Goal: Task Accomplishment & Management: Manage account settings

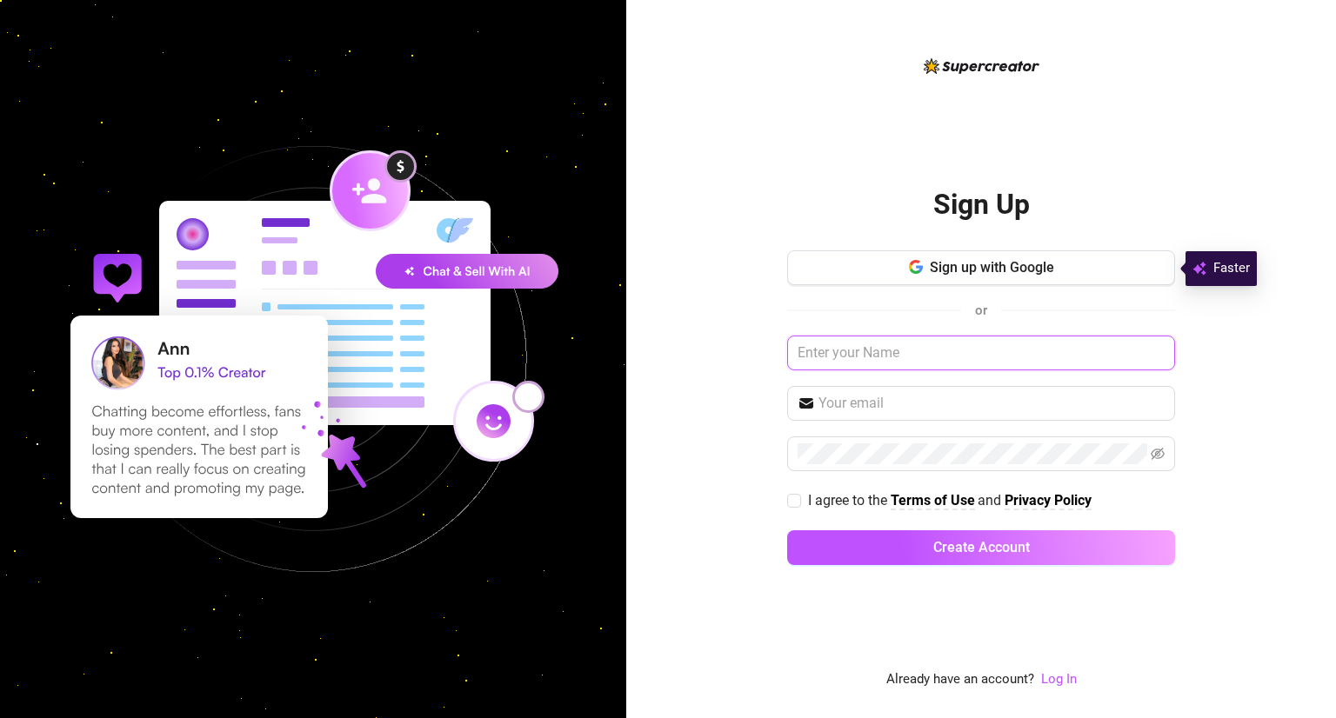
click at [884, 354] on input "text" at bounding box center [981, 353] width 388 height 35
type input "[PERSON_NAME]"
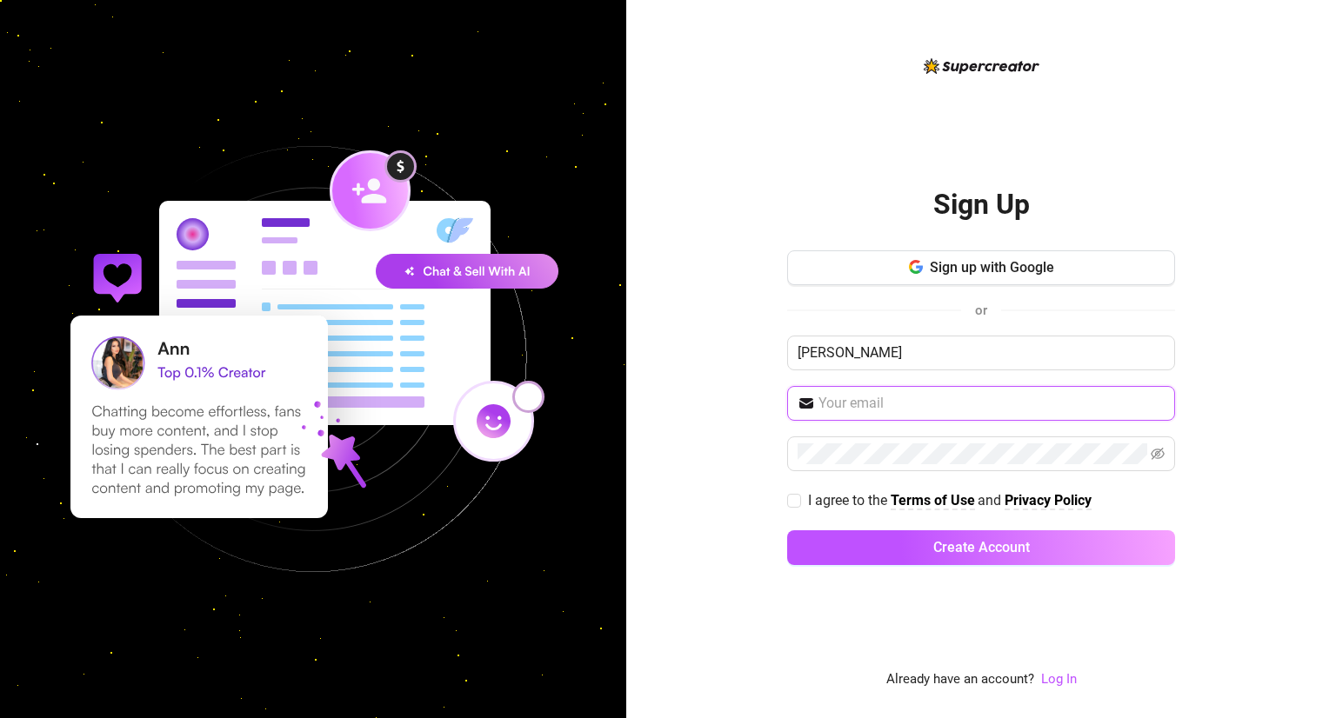
click at [918, 410] on input "text" at bounding box center [991, 403] width 346 height 21
type input "[EMAIL_ADDRESS][DOMAIN_NAME]"
click at [924, 439] on span at bounding box center [981, 453] width 388 height 35
click at [1050, 681] on link "Log In" at bounding box center [1059, 679] width 36 height 16
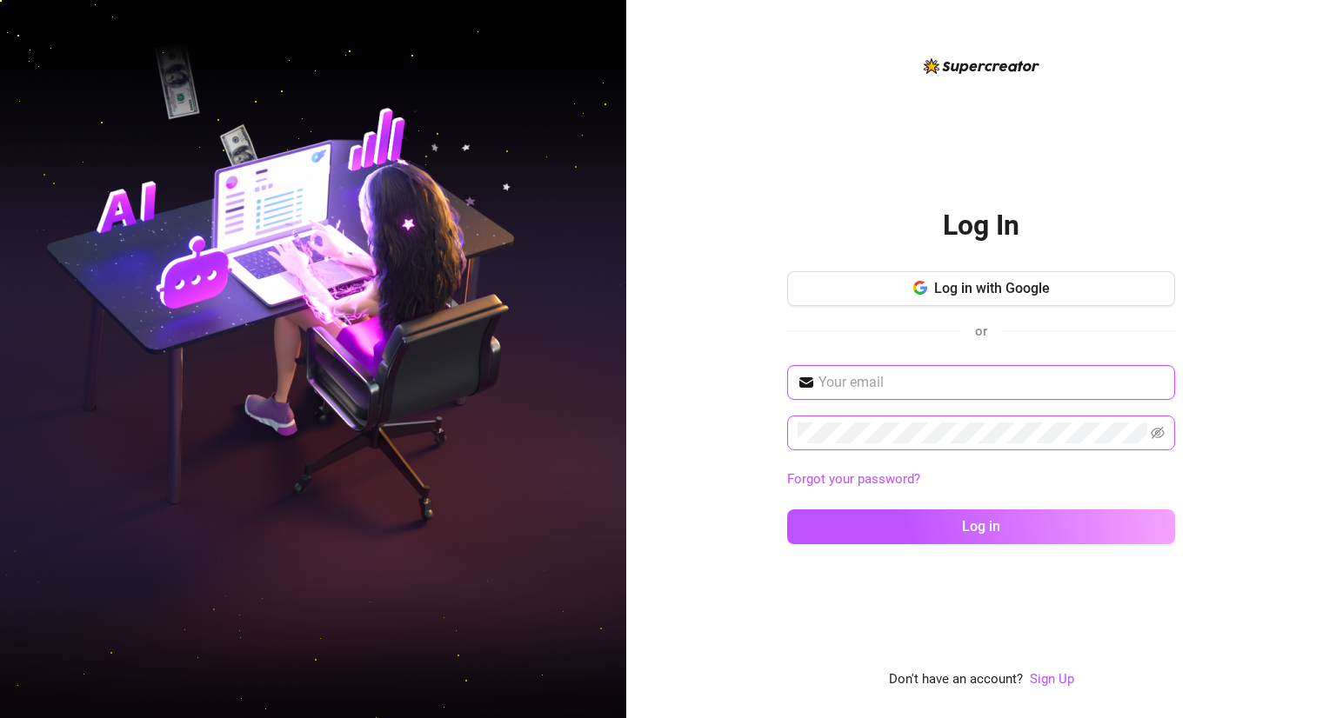
type input "[EMAIL_ADDRESS][DOMAIN_NAME]"
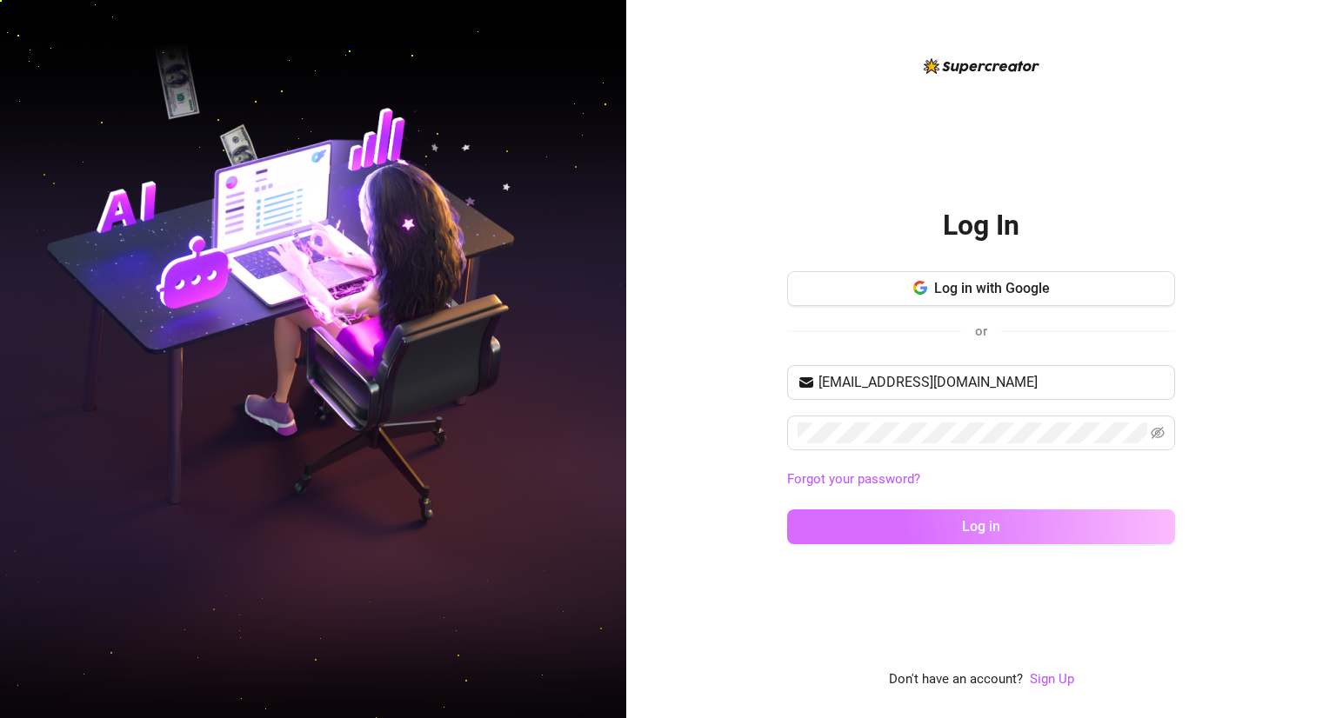
click at [922, 530] on button "Log in" at bounding box center [981, 527] width 388 height 35
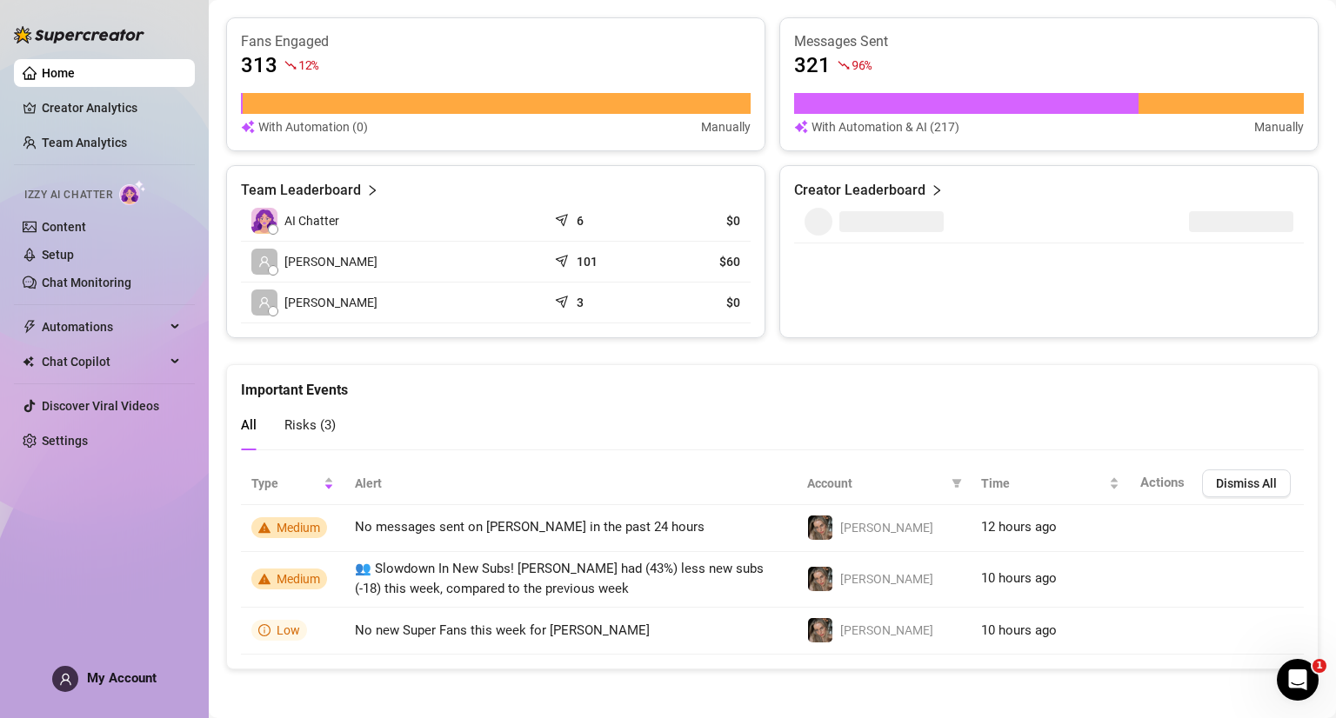
scroll to position [633, 0]
click at [308, 418] on span "Risks ( 3 )" at bounding box center [309, 425] width 51 height 16
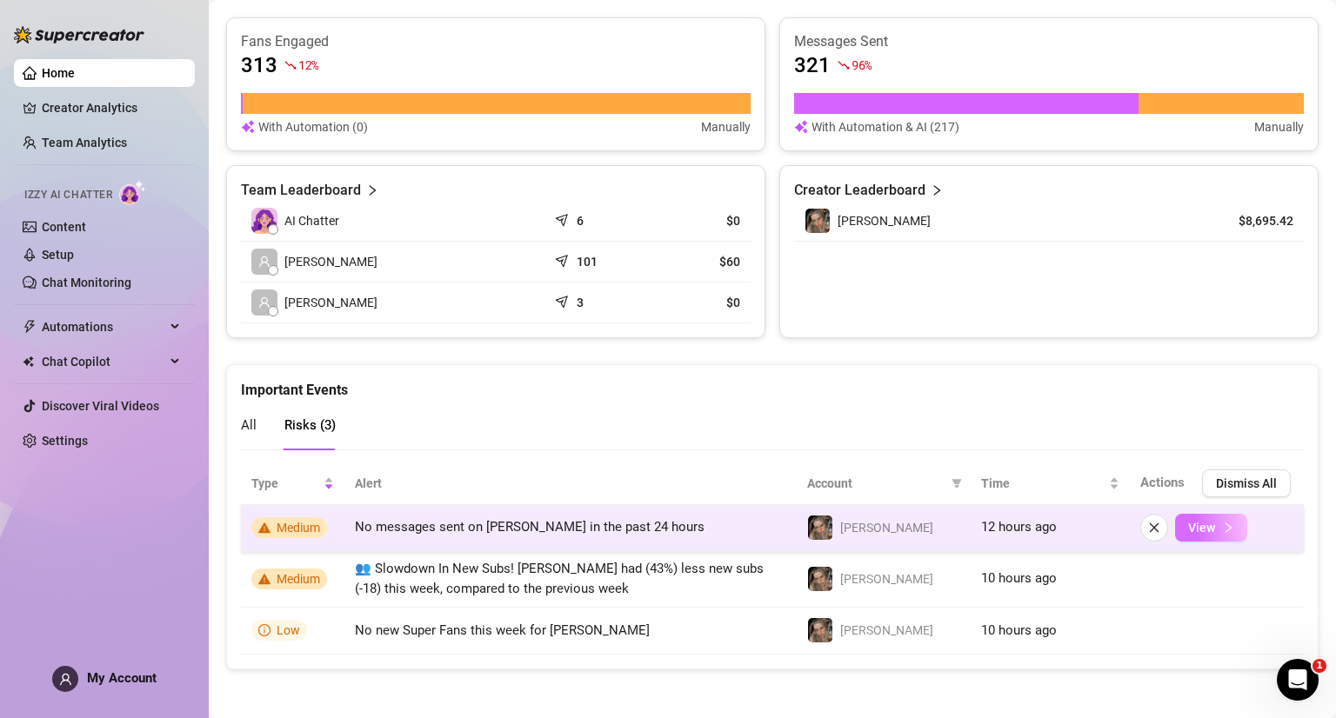
click at [1200, 526] on span "View" at bounding box center [1201, 528] width 27 height 14
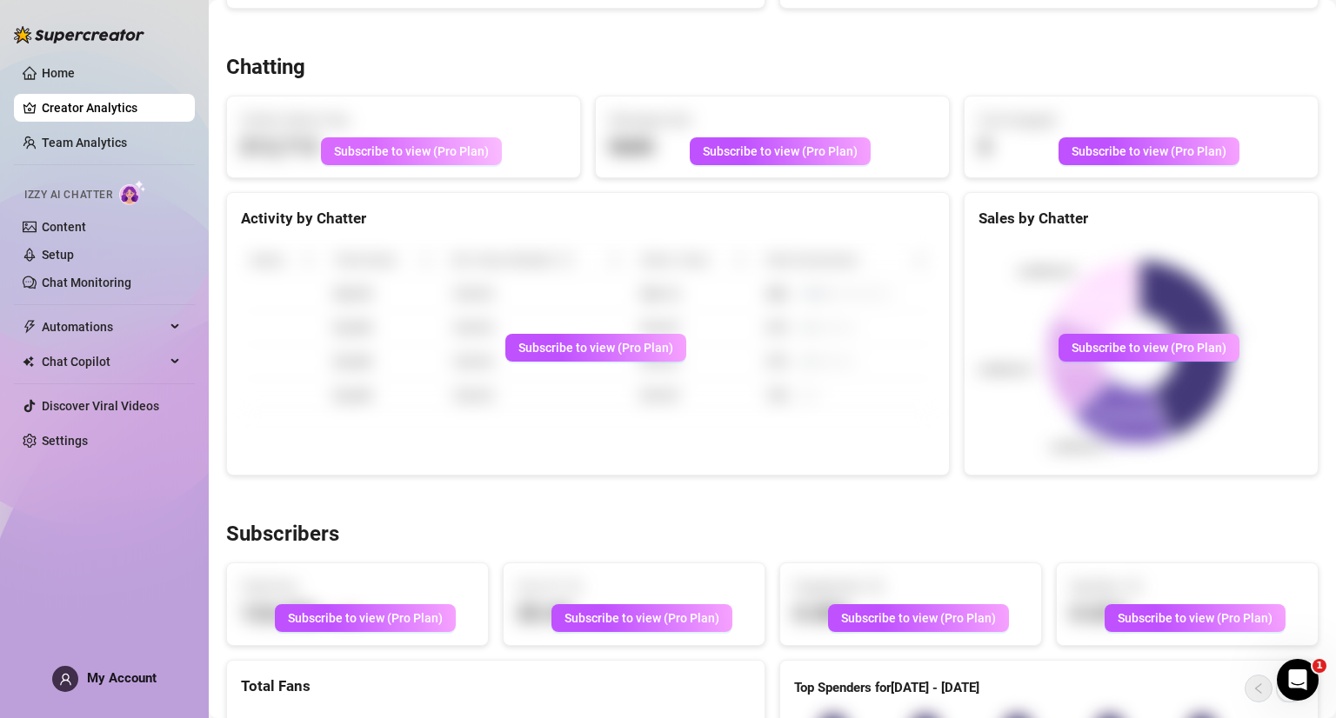
click at [413, 147] on span "Subscribe to view (Pro Plan)" at bounding box center [411, 151] width 155 height 14
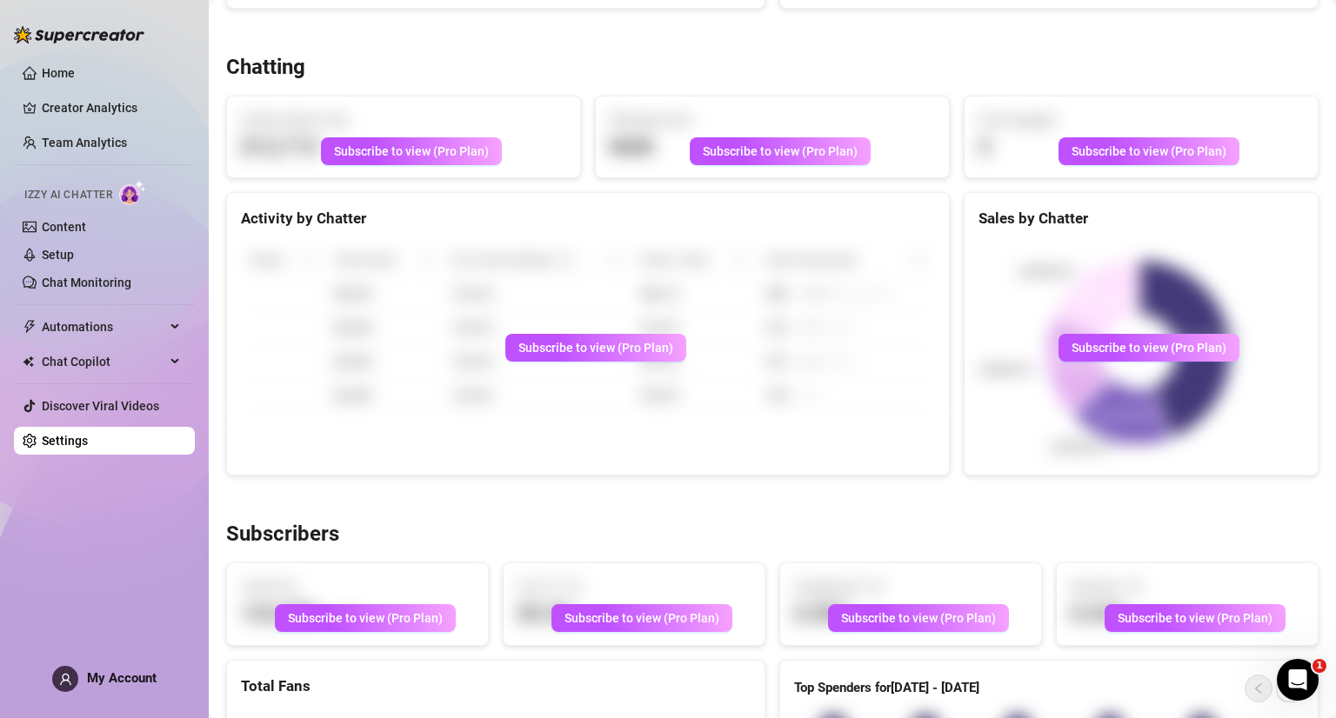
click at [88, 444] on link "Settings" at bounding box center [65, 441] width 46 height 14
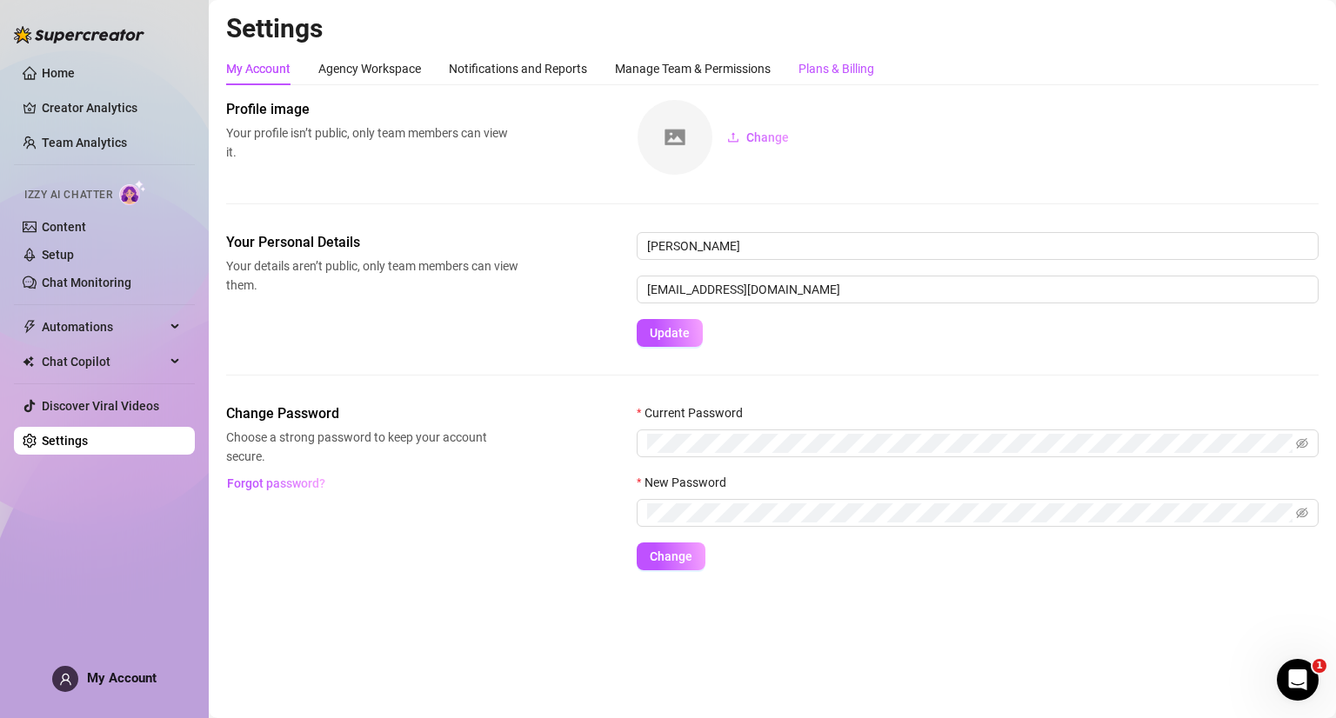
click at [833, 64] on div "Plans & Billing" at bounding box center [836, 68] width 76 height 19
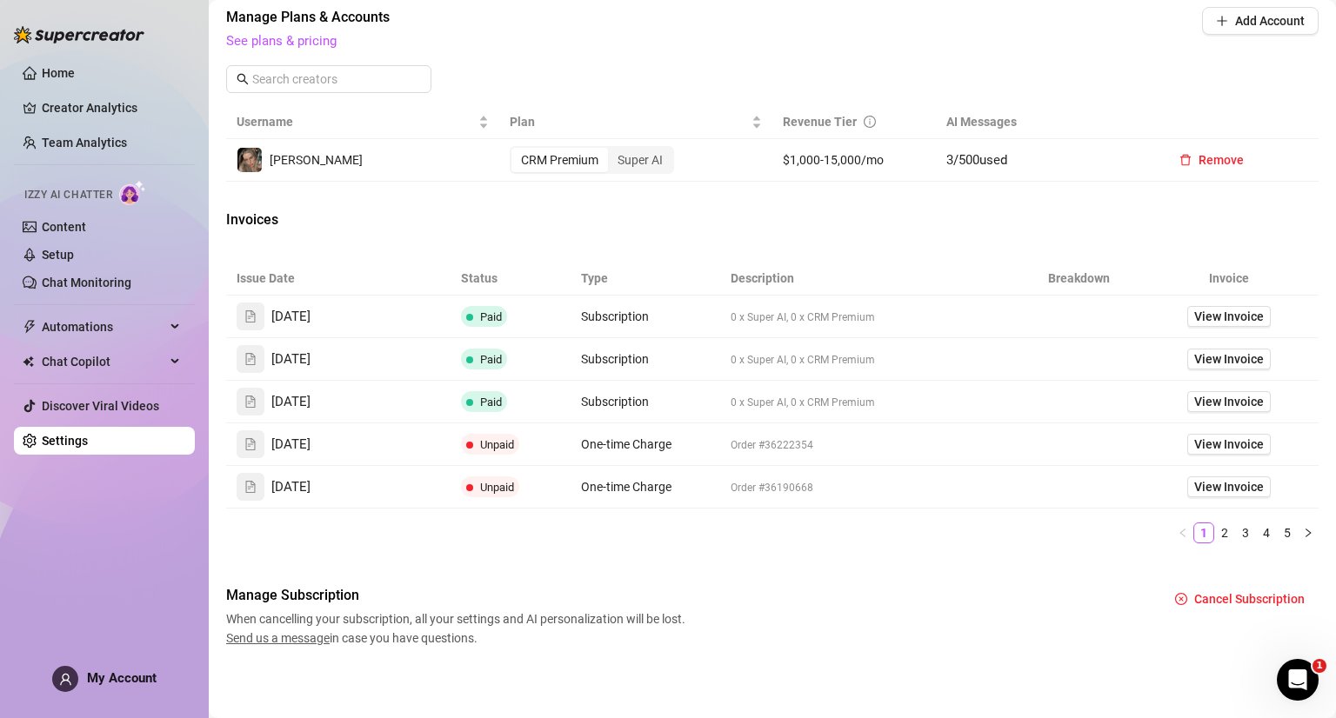
scroll to position [576, 0]
click at [306, 395] on span "[DATE]" at bounding box center [290, 402] width 39 height 21
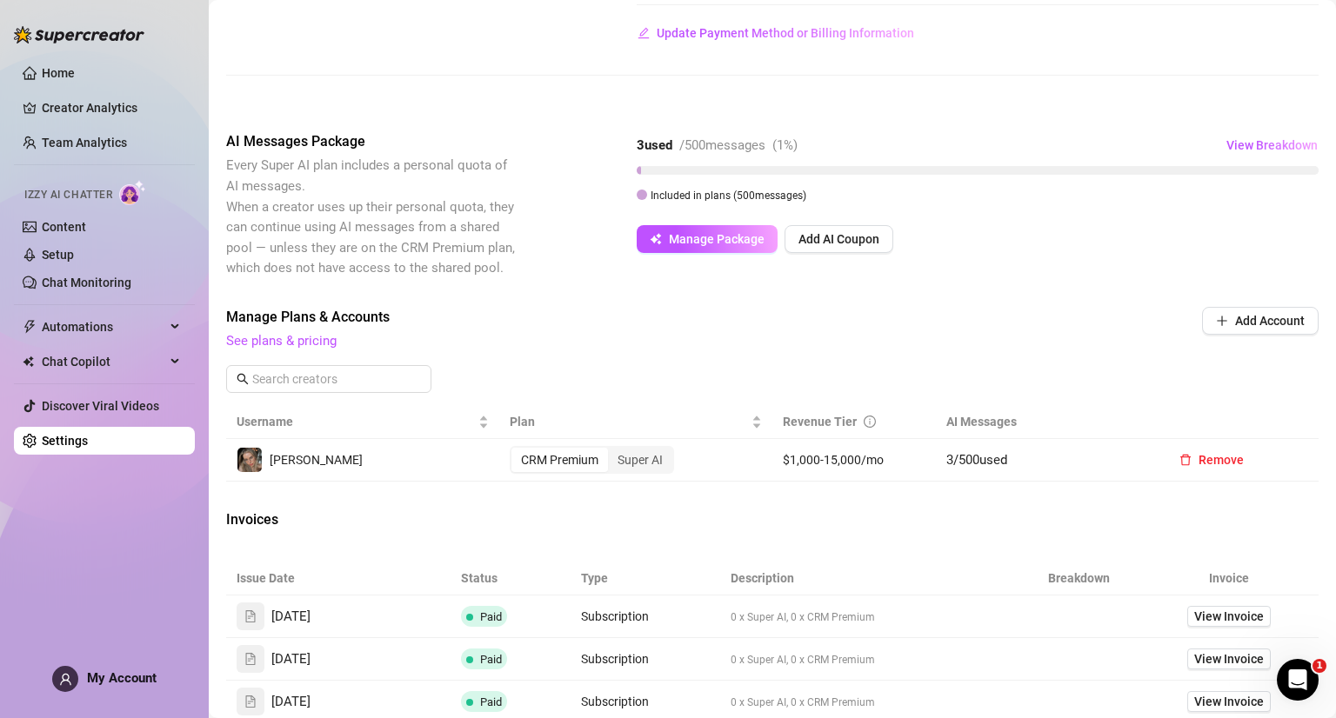
scroll to position [275, 0]
click at [289, 339] on link "See plans & pricing" at bounding box center [281, 342] width 110 height 16
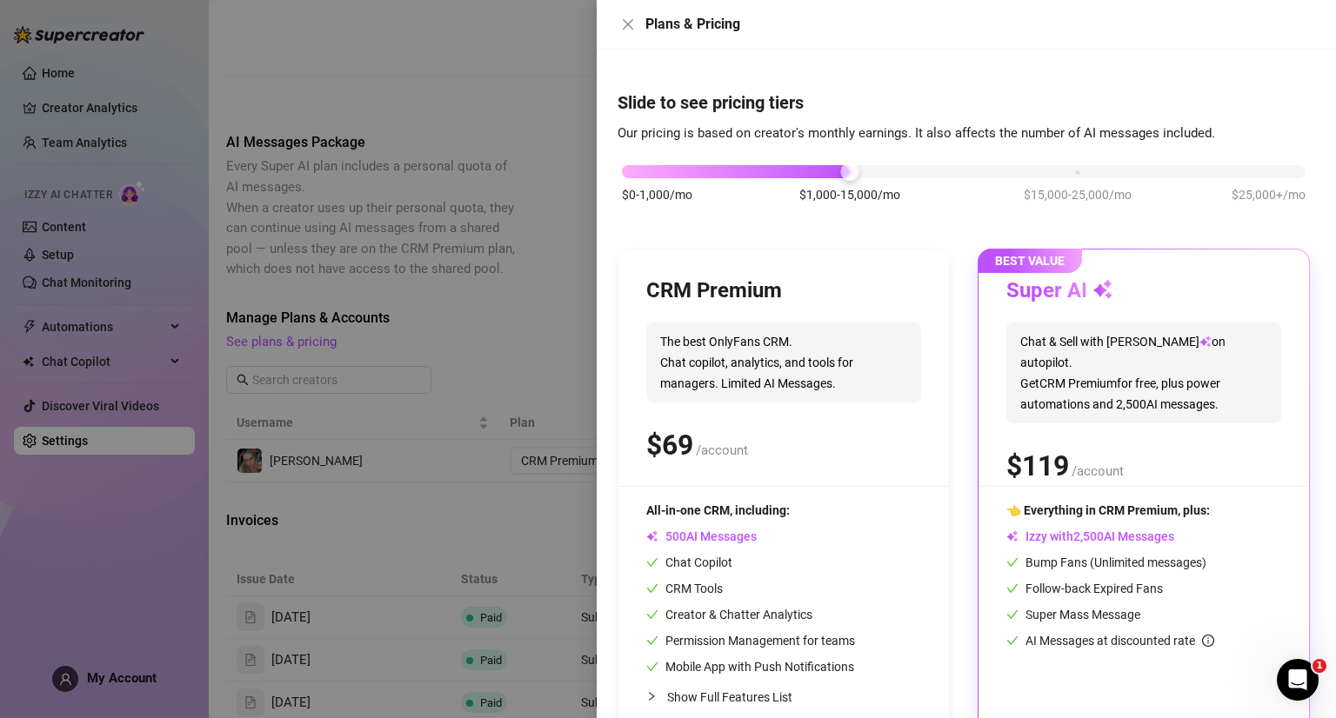
scroll to position [0, 0]
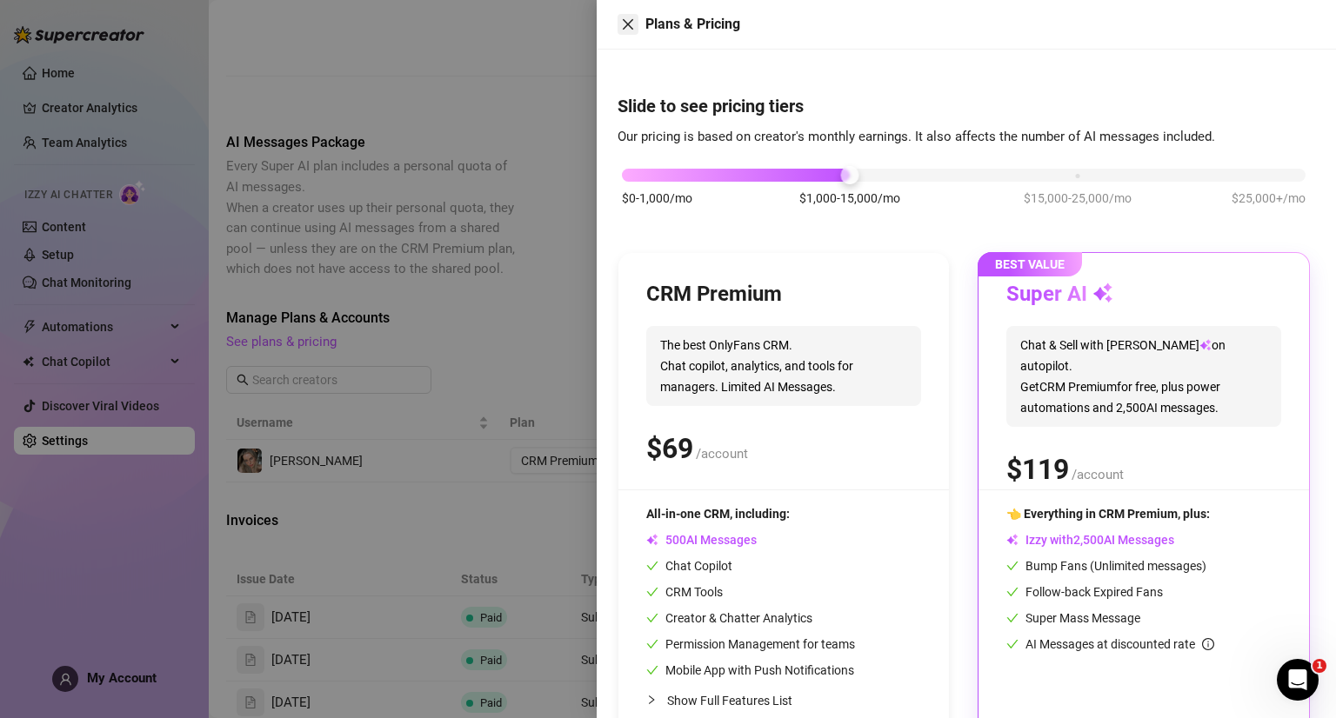
click at [625, 24] on icon "close" at bounding box center [628, 24] width 14 height 14
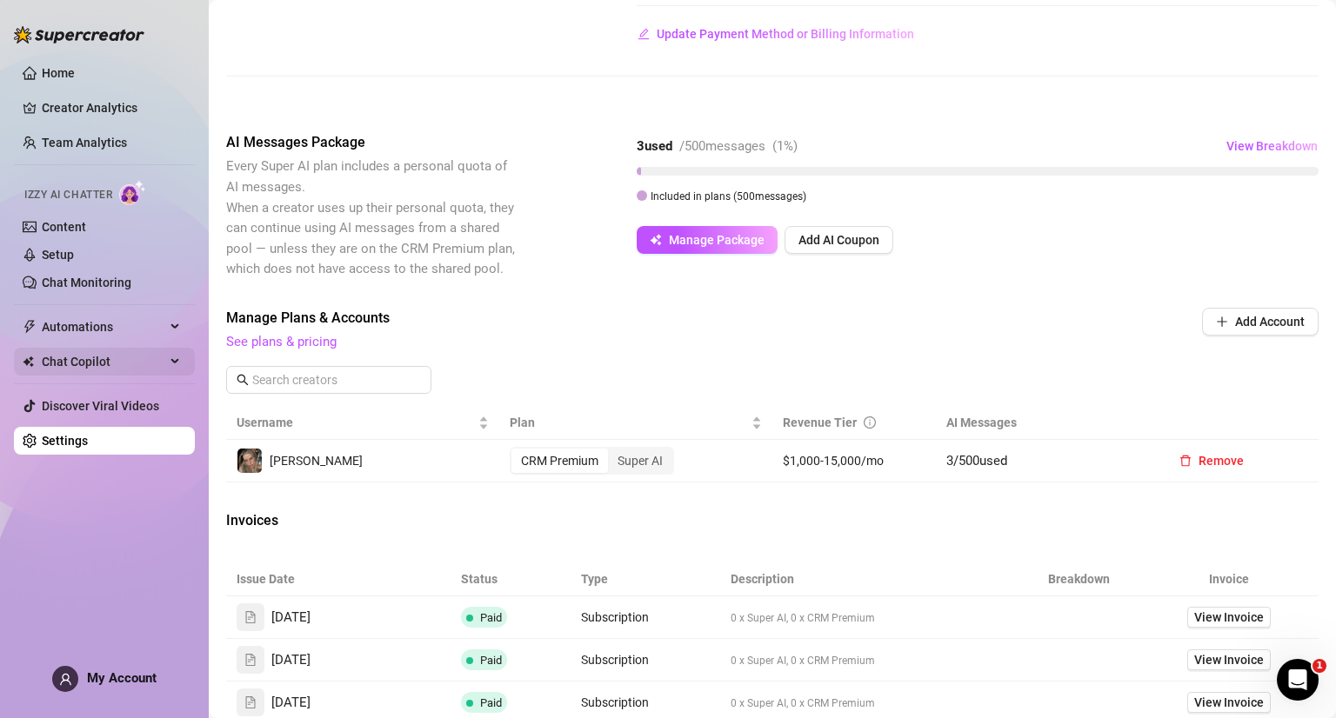
click at [97, 357] on span "Chat Copilot" at bounding box center [103, 362] width 123 height 28
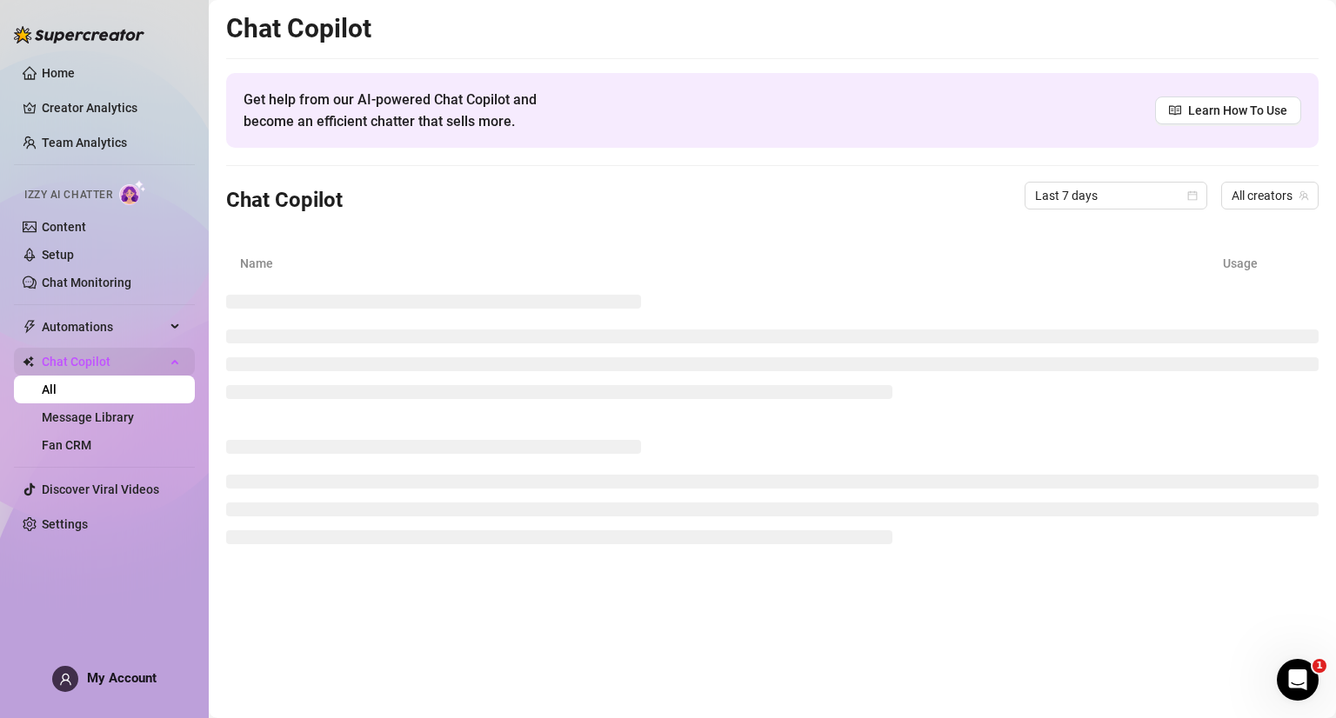
click at [166, 358] on div "Chat Copilot" at bounding box center [104, 362] width 181 height 28
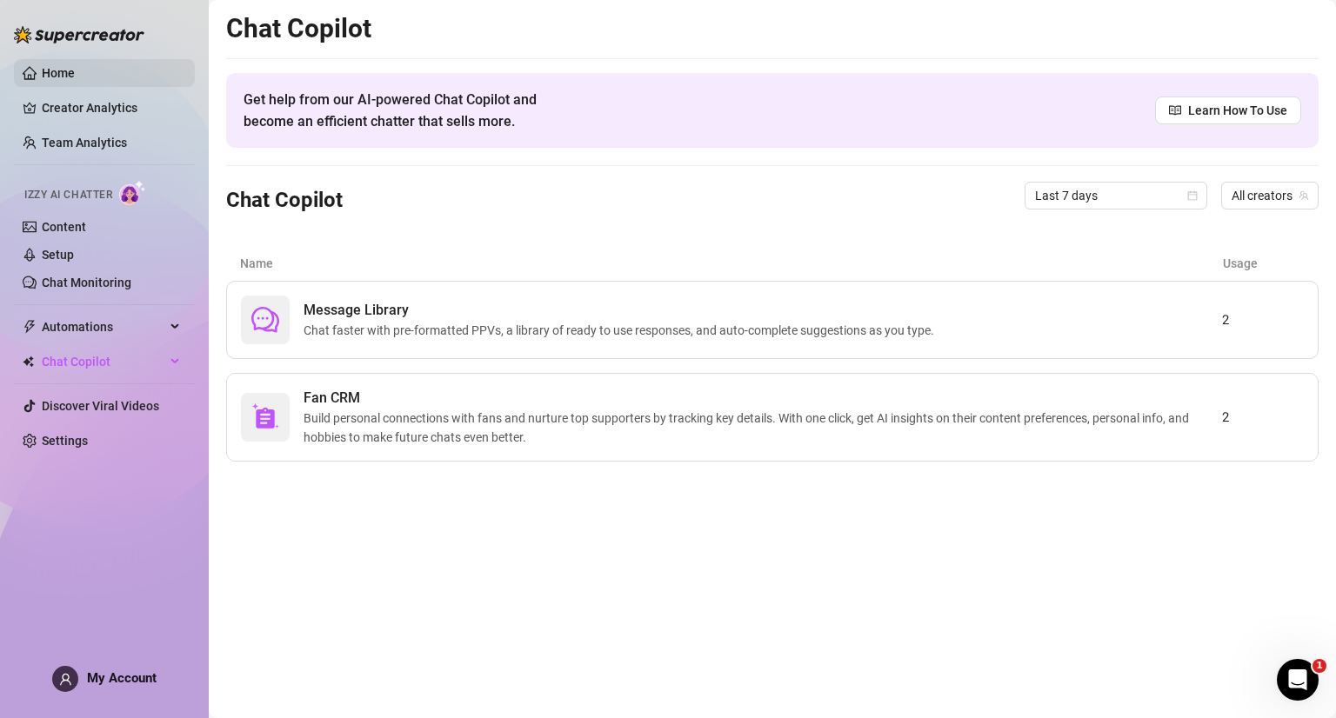
click at [47, 73] on link "Home" at bounding box center [58, 73] width 33 height 14
